Goal: Task Accomplishment & Management: Complete application form

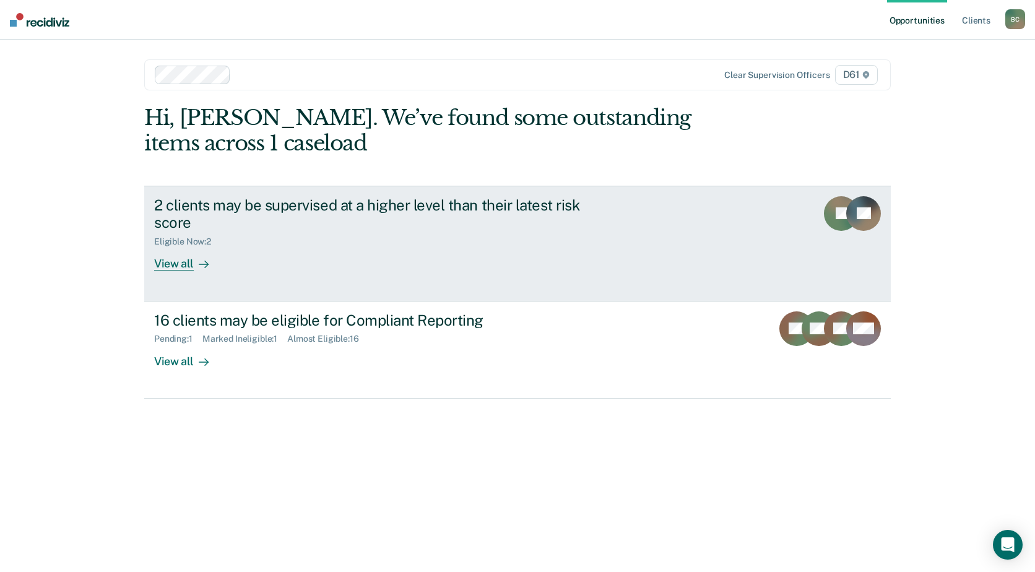
click at [181, 266] on div "View all" at bounding box center [188, 259] width 69 height 24
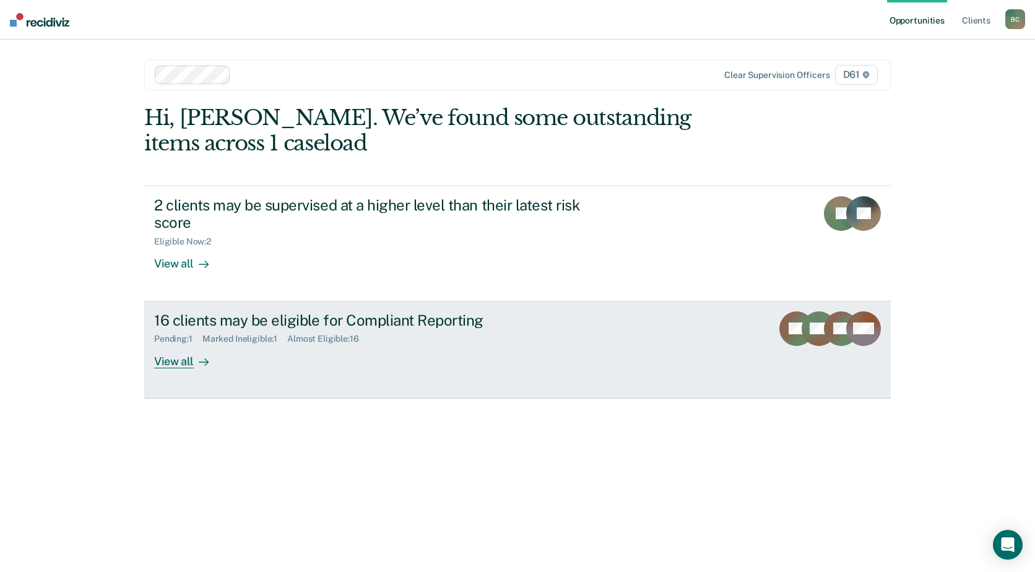
click at [306, 346] on div "16 clients may be eligible for Compliant Reporting Pending : 1 Marked Ineligibl…" at bounding box center [386, 339] width 464 height 57
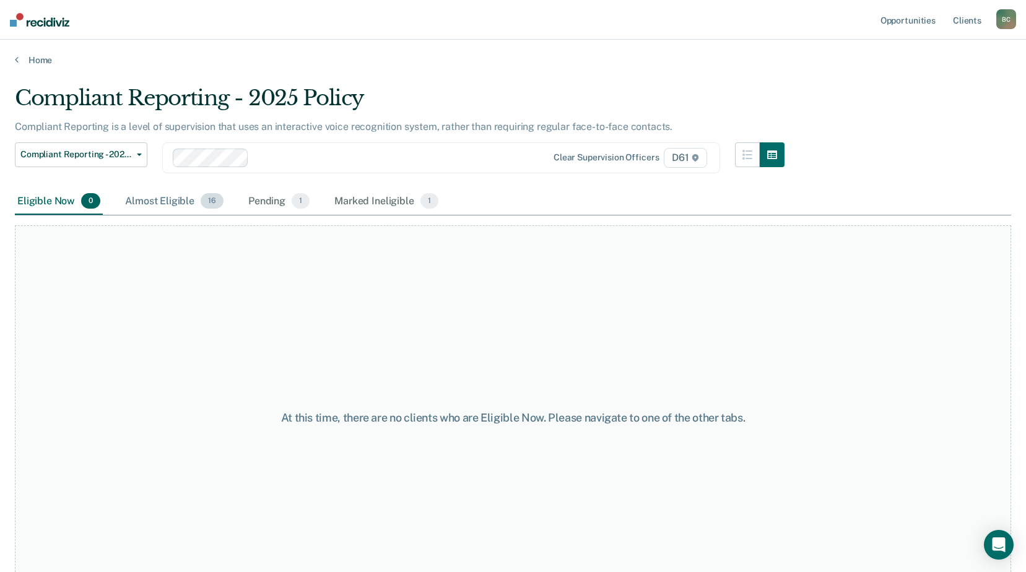
click at [138, 188] on div "Almost Eligible 16" at bounding box center [174, 201] width 103 height 27
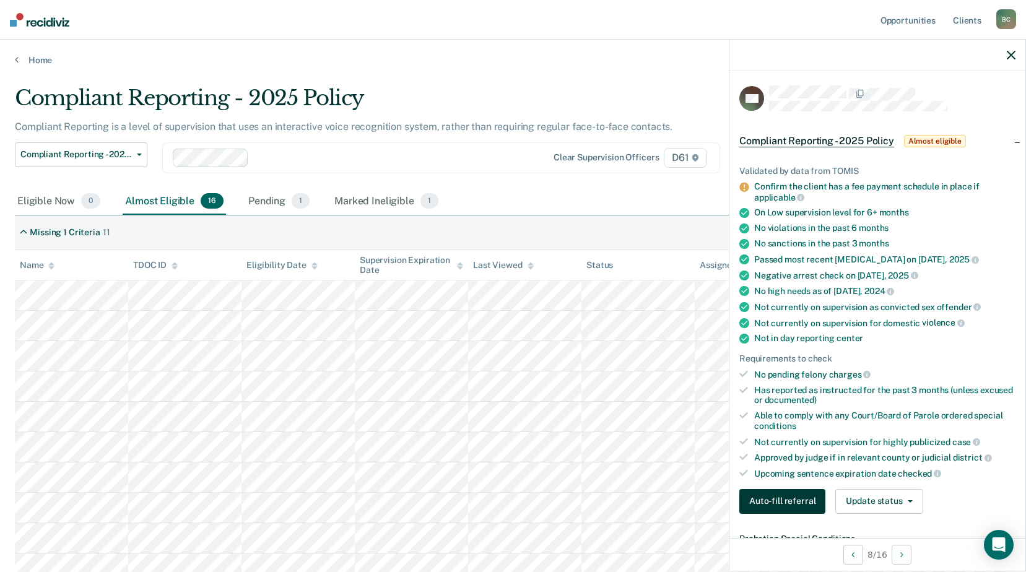
click at [778, 497] on button "Auto-fill referral" at bounding box center [782, 501] width 86 height 25
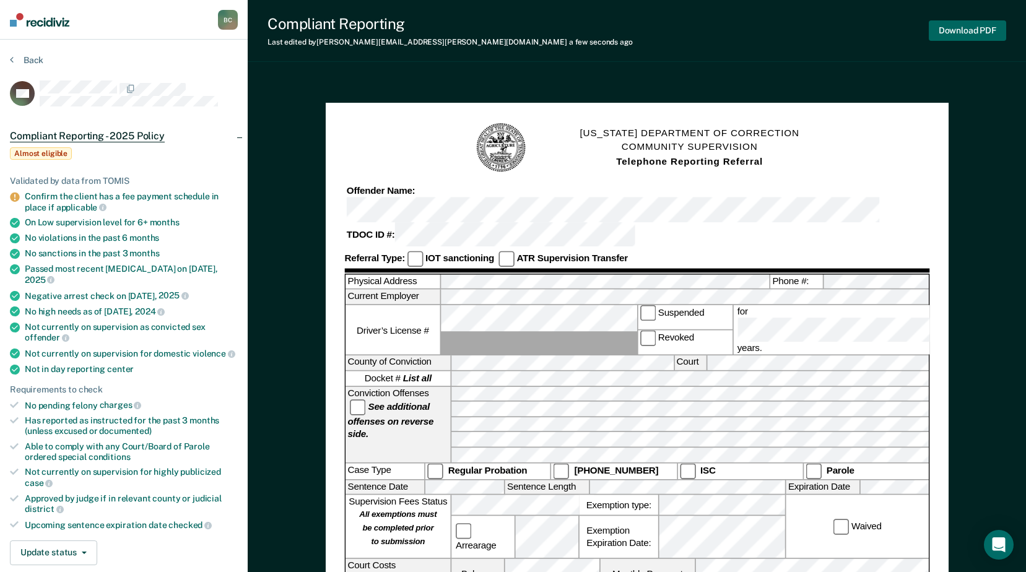
click at [971, 31] on button "Download PDF" at bounding box center [967, 30] width 77 height 20
